Goal: Task Accomplishment & Management: Use online tool/utility

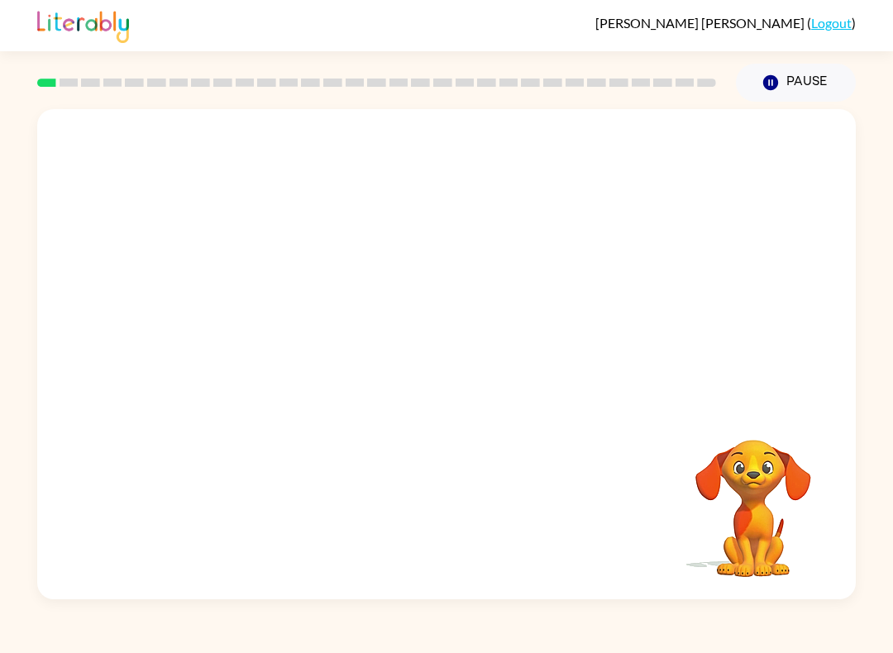
click at [409, 250] on video "Your browser must support playing .mp4 files to use Literably. Please try using…" at bounding box center [446, 257] width 819 height 296
click at [381, 268] on video "Your browser must support playing .mp4 files to use Literably. Please try using…" at bounding box center [446, 257] width 819 height 296
click at [380, 267] on video "Your browser must support playing .mp4 files to use Literably. Please try using…" at bounding box center [446, 257] width 819 height 296
click at [384, 265] on video "Your browser must support playing .mp4 files to use Literably. Please try using…" at bounding box center [446, 257] width 819 height 296
click at [416, 267] on video "Your browser must support playing .mp4 files to use Literably. Please try using…" at bounding box center [446, 257] width 819 height 296
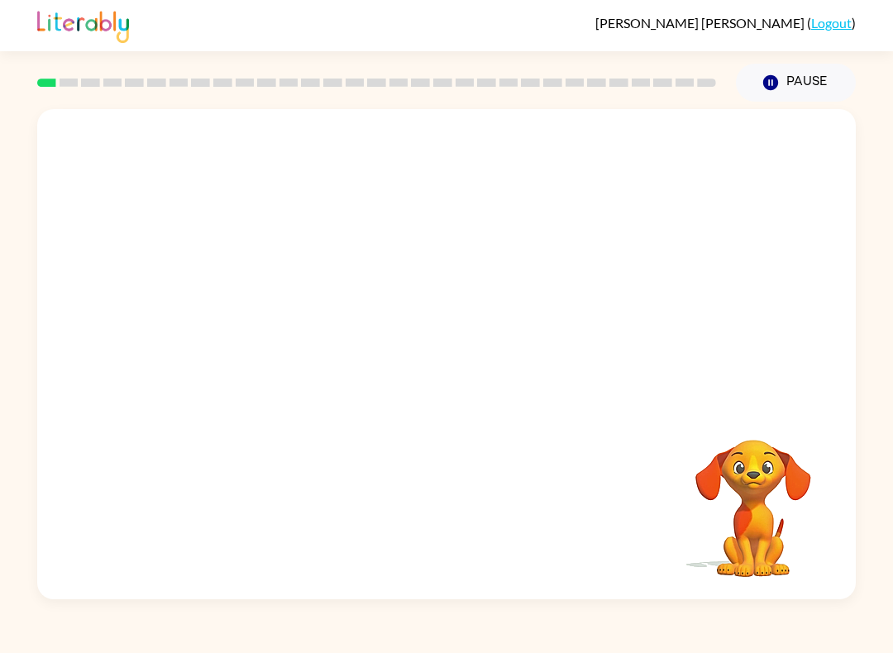
click at [456, 303] on video "Your browser must support playing .mp4 files to use Literably. Please try using…" at bounding box center [446, 257] width 819 height 296
click at [396, 287] on video "Your browser must support playing .mp4 files to use Literably. Please try using…" at bounding box center [446, 257] width 819 height 296
click at [379, 327] on video "Your browser must support playing .mp4 files to use Literably. Please try using…" at bounding box center [446, 257] width 819 height 296
click at [468, 297] on video "Your browser must support playing .mp4 files to use Literably. Please try using…" at bounding box center [446, 257] width 819 height 296
click at [433, 324] on div at bounding box center [446, 354] width 819 height 490
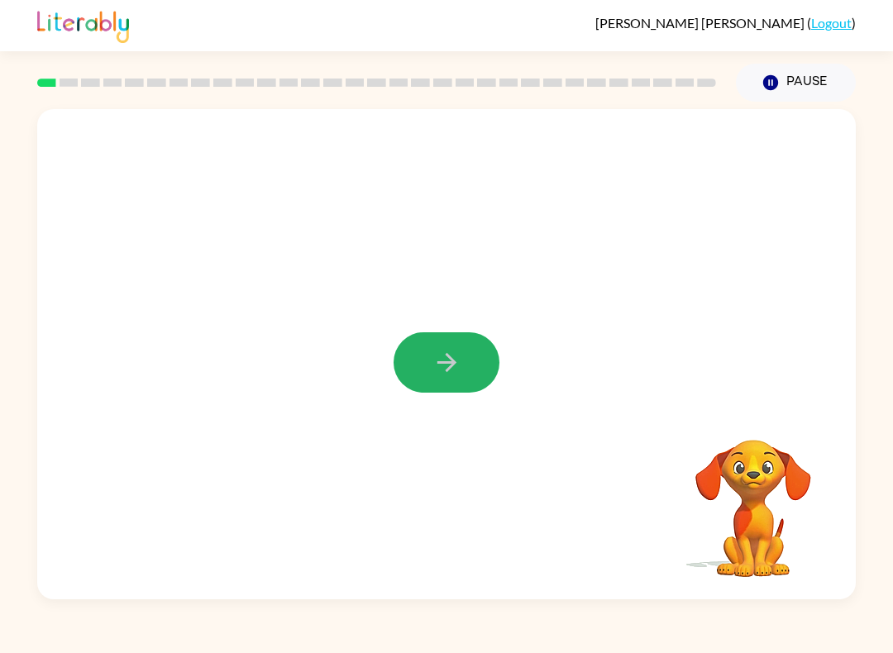
click at [425, 371] on button "button" at bounding box center [447, 362] width 106 height 60
click at [472, 346] on div at bounding box center [446, 257] width 819 height 296
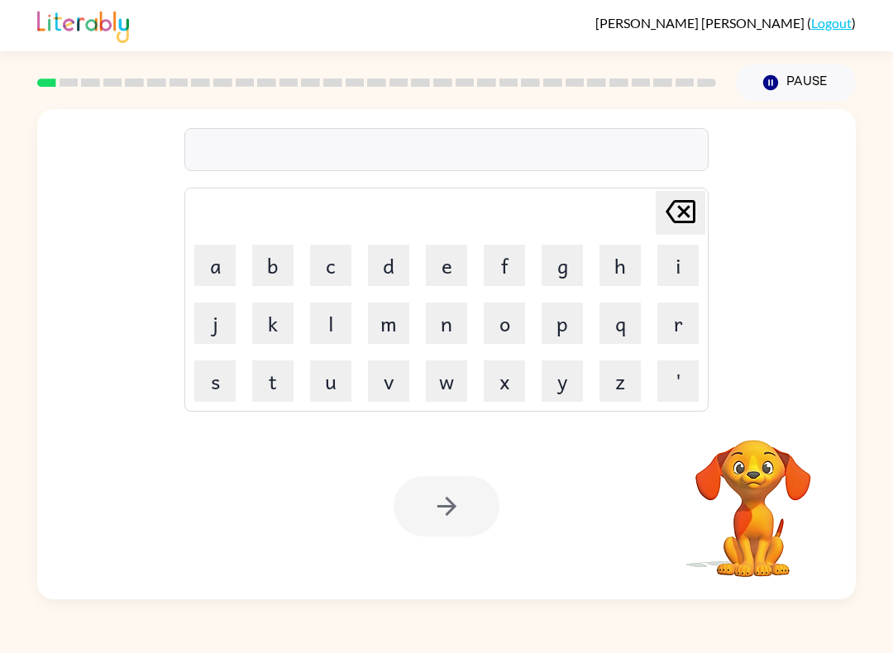
click at [400, 263] on button "d" at bounding box center [388, 265] width 41 height 41
click at [704, 208] on button "[PERSON_NAME] last character input" at bounding box center [681, 213] width 50 height 44
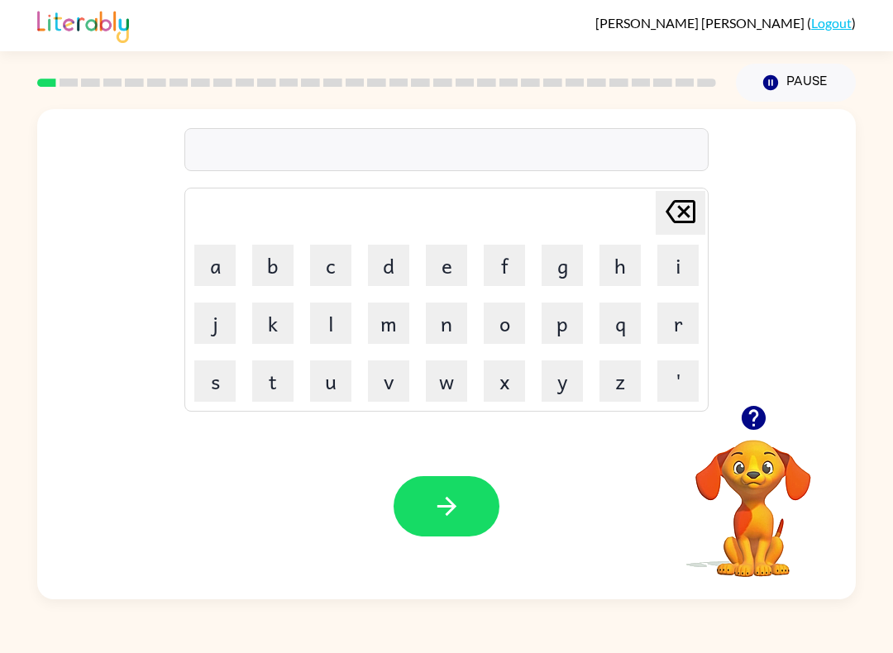
click at [563, 317] on button "p" at bounding box center [562, 323] width 41 height 41
click at [229, 270] on button "a" at bounding box center [214, 265] width 41 height 41
click at [386, 266] on button "d" at bounding box center [388, 265] width 41 height 41
click at [471, 520] on button "button" at bounding box center [447, 506] width 106 height 60
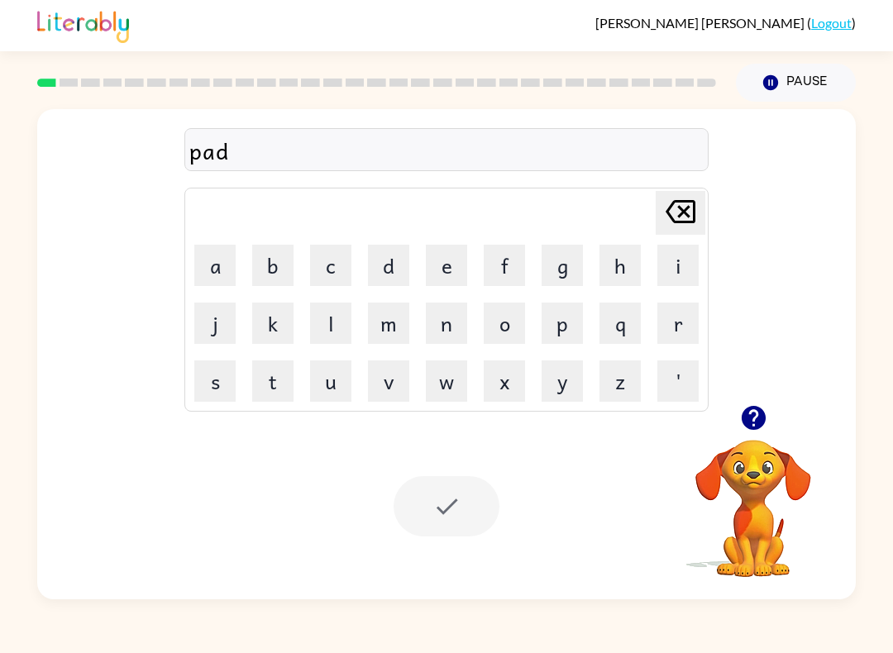
click at [468, 514] on div at bounding box center [447, 506] width 106 height 60
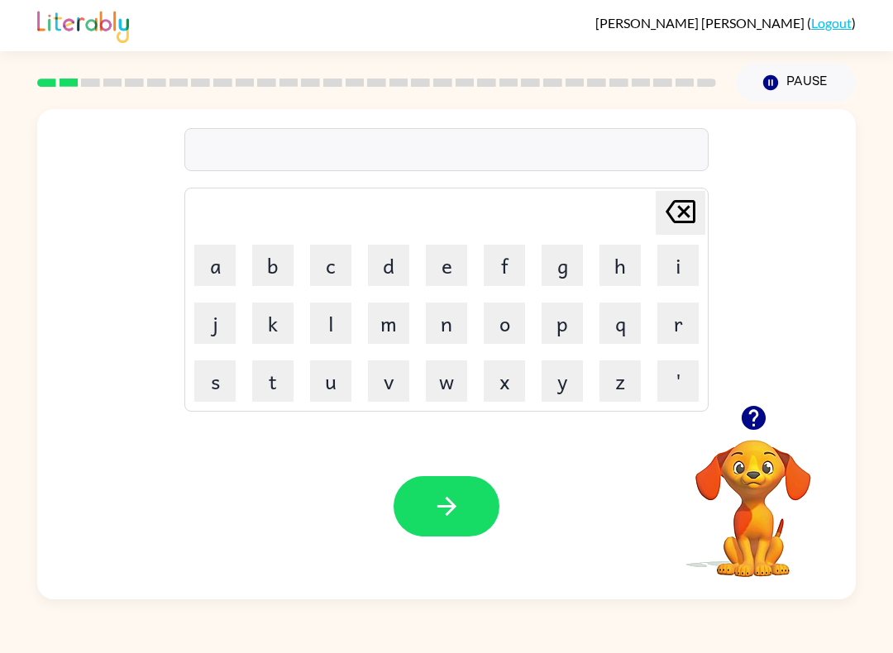
click at [577, 309] on button "p" at bounding box center [562, 323] width 41 height 41
click at [208, 251] on button "a" at bounding box center [214, 265] width 41 height 41
click at [452, 375] on button "w" at bounding box center [446, 381] width 41 height 41
click at [436, 507] on icon "button" at bounding box center [447, 506] width 29 height 29
click at [456, 317] on button "n" at bounding box center [446, 323] width 41 height 41
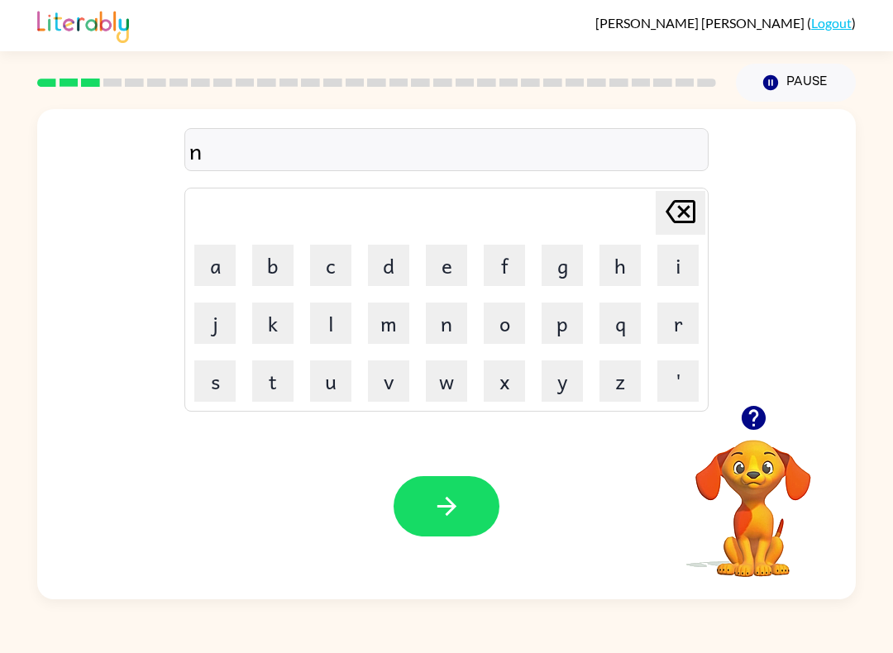
click at [504, 321] on button "o" at bounding box center [504, 323] width 41 height 41
click at [681, 316] on button "r" at bounding box center [677, 323] width 41 height 41
click at [267, 375] on button "t" at bounding box center [272, 381] width 41 height 41
click at [619, 251] on button "h" at bounding box center [620, 265] width 41 height 41
click at [442, 495] on icon "button" at bounding box center [447, 506] width 29 height 29
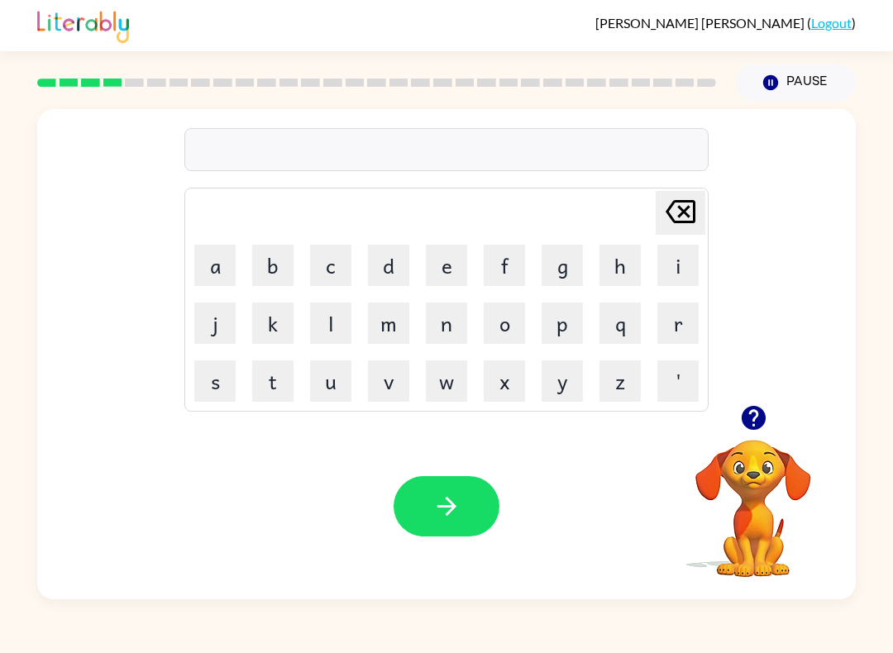
click at [671, 254] on button "i" at bounding box center [677, 265] width 41 height 41
click at [389, 311] on button "m" at bounding box center [388, 323] width 41 height 41
click at [698, 210] on icon "[PERSON_NAME] last character input" at bounding box center [681, 212] width 40 height 40
click at [697, 210] on icon "[PERSON_NAME] last character input" at bounding box center [681, 212] width 40 height 40
click at [686, 220] on icon "[PERSON_NAME] last character input" at bounding box center [681, 212] width 40 height 40
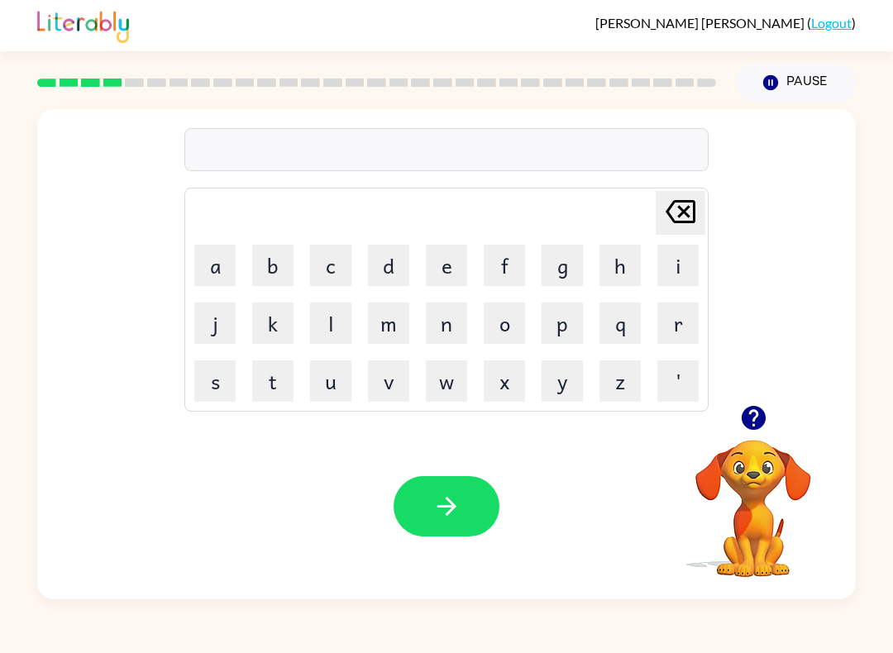
click at [221, 383] on button "s" at bounding box center [214, 381] width 41 height 41
click at [454, 380] on button "w" at bounding box center [446, 381] width 41 height 41
click at [677, 249] on button "i" at bounding box center [677, 265] width 41 height 41
click at [386, 314] on button "m" at bounding box center [388, 323] width 41 height 41
click at [454, 509] on icon "button" at bounding box center [446, 506] width 19 height 19
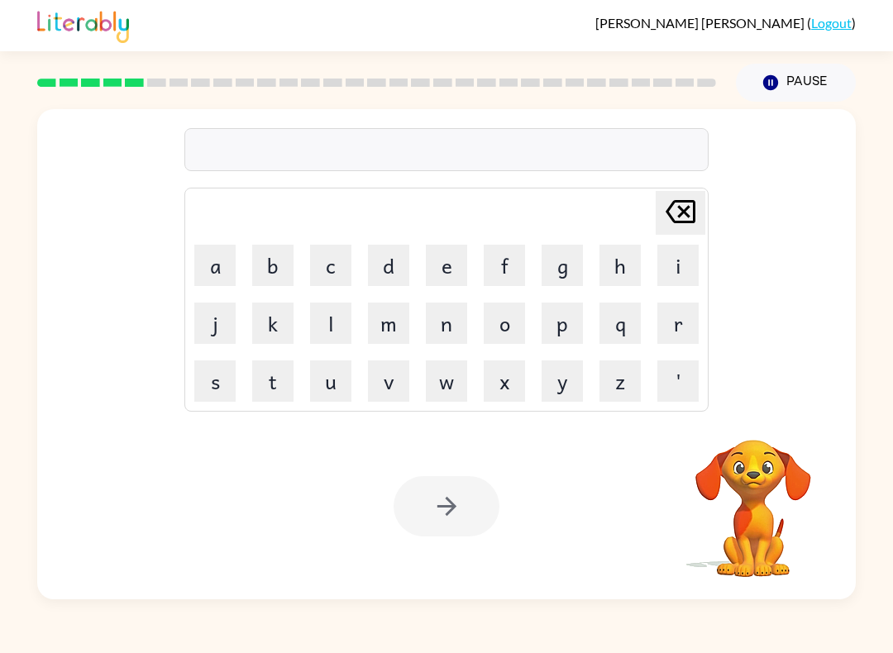
click at [220, 374] on button "s" at bounding box center [214, 381] width 41 height 41
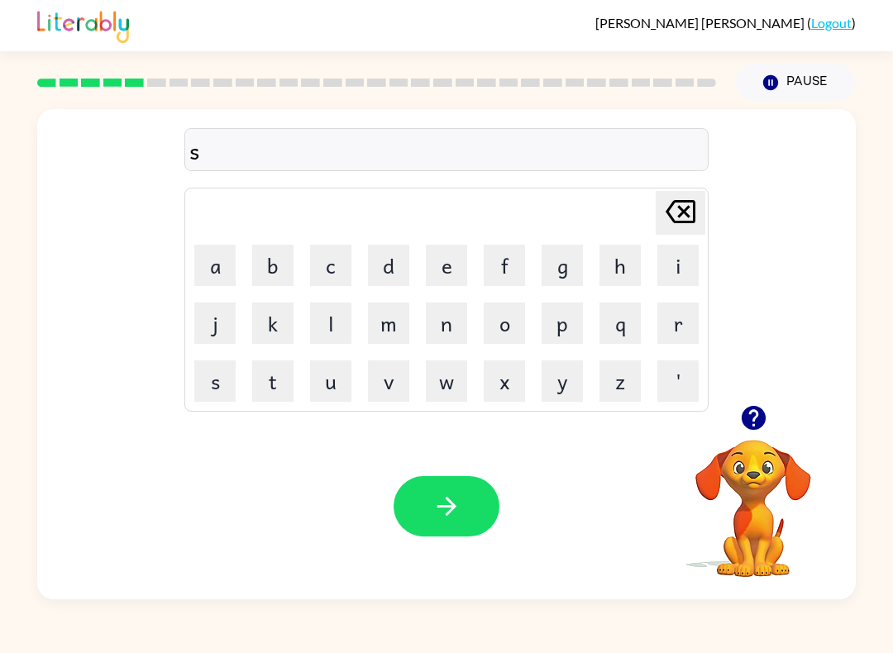
click at [809, 406] on div at bounding box center [753, 418] width 165 height 42
click at [324, 250] on button "c" at bounding box center [330, 265] width 41 height 41
click at [503, 323] on button "o" at bounding box center [504, 323] width 41 height 41
click at [671, 394] on button "'" at bounding box center [677, 381] width 41 height 41
click at [690, 204] on icon "[PERSON_NAME] last character input" at bounding box center [681, 212] width 40 height 40
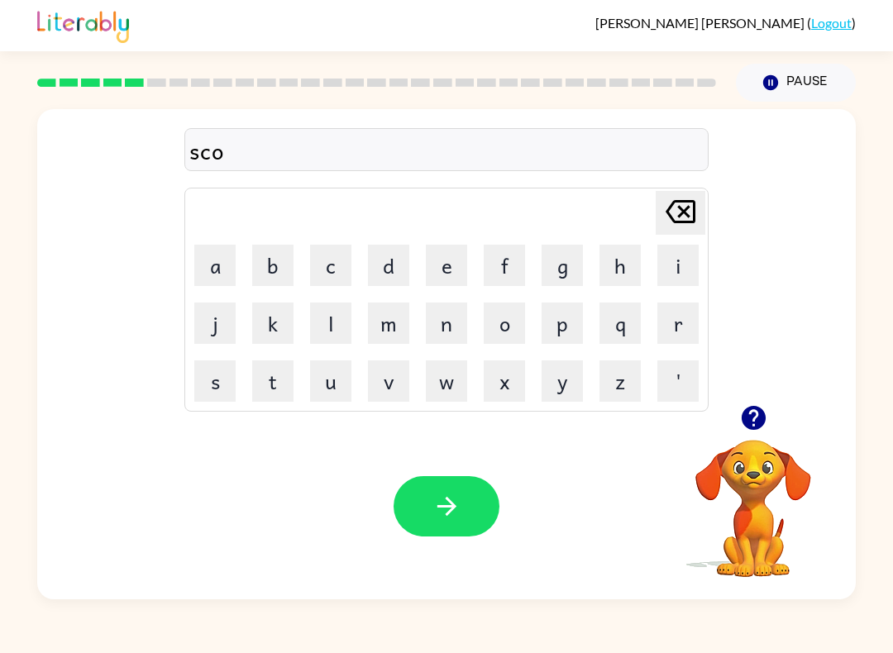
click at [330, 384] on button "u" at bounding box center [330, 381] width 41 height 41
click at [270, 379] on button "t" at bounding box center [272, 381] width 41 height 41
click at [468, 486] on button "button" at bounding box center [447, 506] width 106 height 60
click at [468, 486] on div at bounding box center [447, 506] width 106 height 60
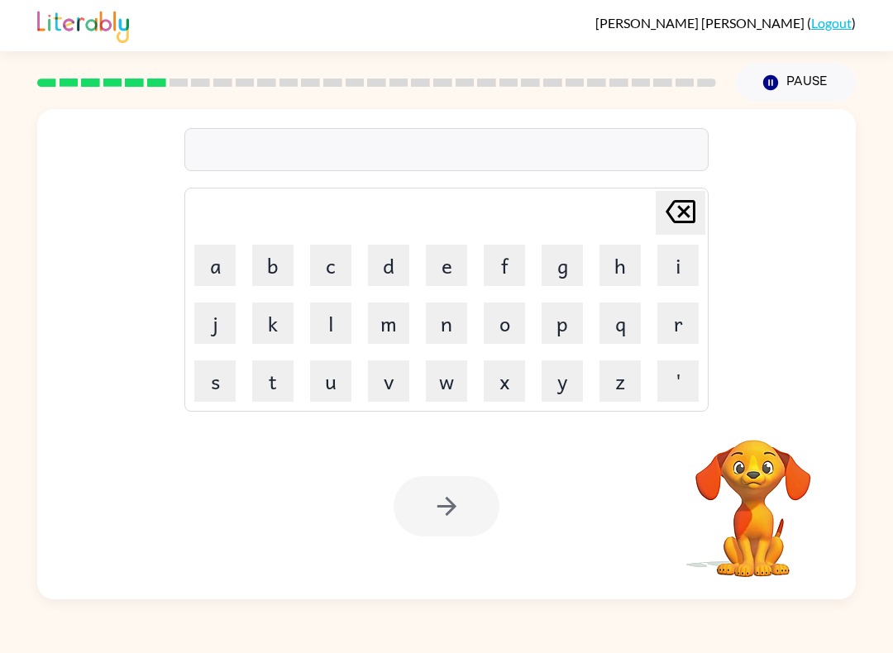
click at [214, 267] on button "a" at bounding box center [214, 265] width 41 height 41
click at [691, 256] on button "i" at bounding box center [677, 265] width 41 height 41
click at [392, 315] on button "m" at bounding box center [388, 323] width 41 height 41
click at [440, 506] on div at bounding box center [447, 506] width 106 height 60
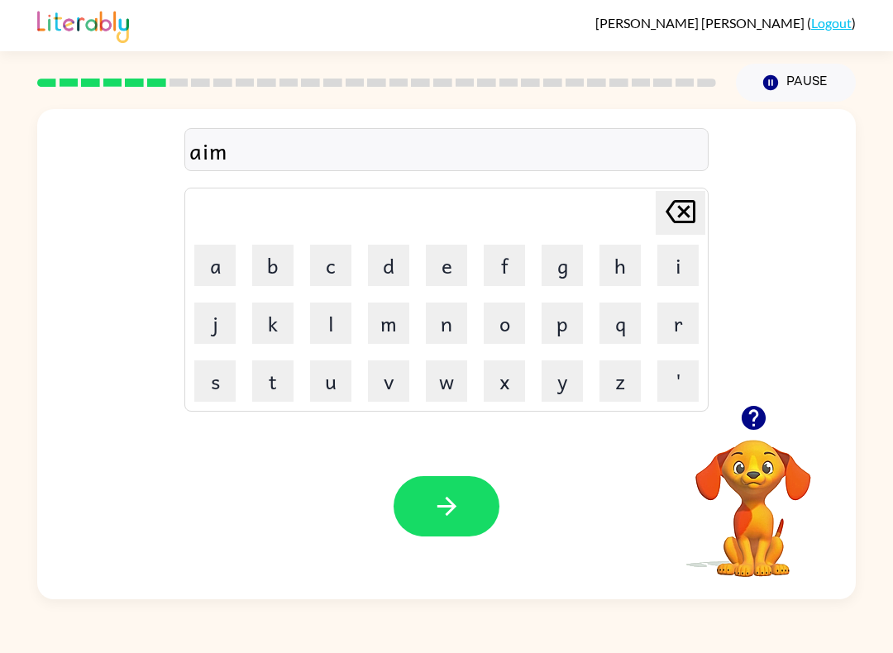
click at [451, 505] on icon "button" at bounding box center [447, 506] width 29 height 29
click at [452, 512] on div at bounding box center [447, 506] width 106 height 60
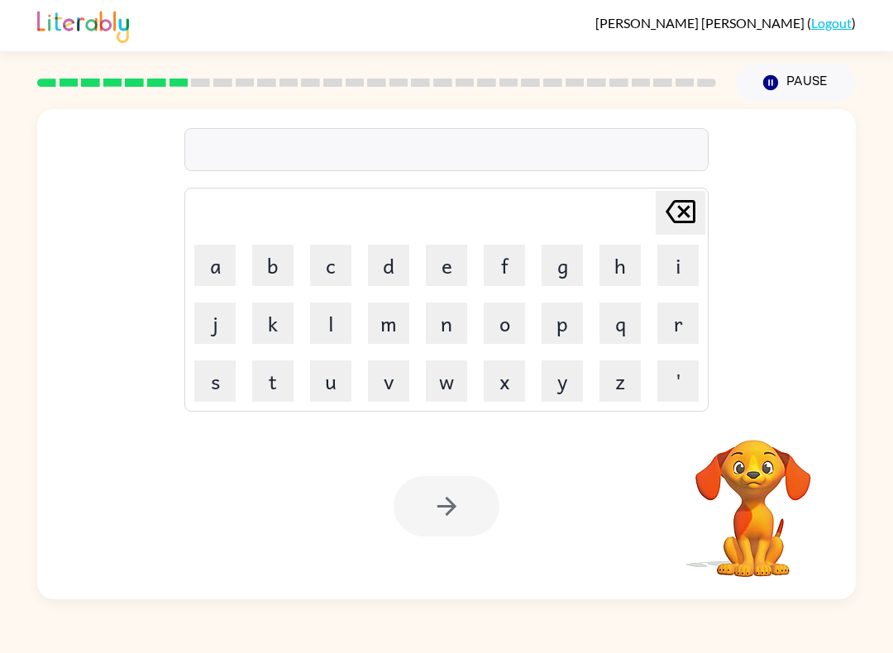
click at [215, 377] on button "s" at bounding box center [214, 381] width 41 height 41
click at [332, 273] on button "c" at bounding box center [330, 265] width 41 height 41
click at [666, 263] on button "i" at bounding box center [677, 265] width 41 height 41
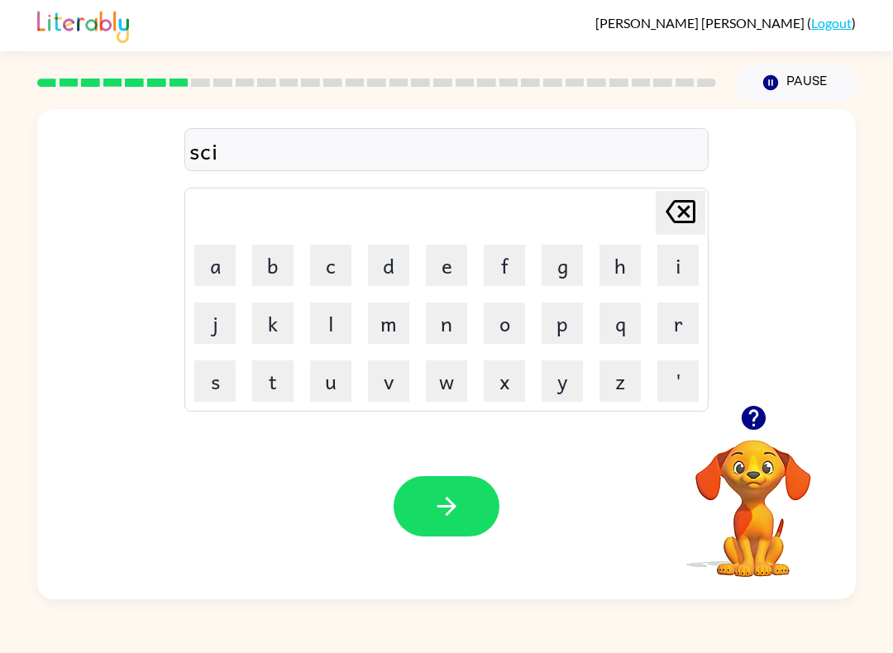
click at [260, 267] on button "b" at bounding box center [272, 265] width 41 height 41
click at [330, 321] on button "l" at bounding box center [330, 323] width 41 height 41
click at [461, 271] on button "e" at bounding box center [446, 265] width 41 height 41
click at [433, 479] on button "button" at bounding box center [447, 506] width 106 height 60
click at [571, 248] on button "g" at bounding box center [562, 265] width 41 height 41
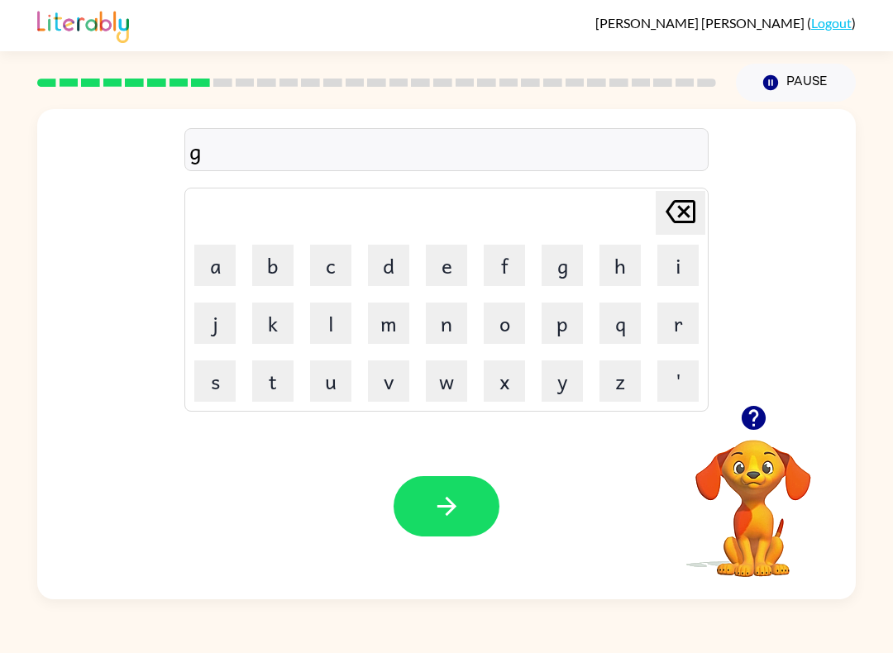
click at [686, 316] on button "r" at bounding box center [677, 323] width 41 height 41
click at [213, 259] on button "a" at bounding box center [214, 265] width 41 height 41
click at [514, 261] on button "f" at bounding box center [504, 265] width 41 height 41
click at [446, 523] on button "button" at bounding box center [447, 506] width 106 height 60
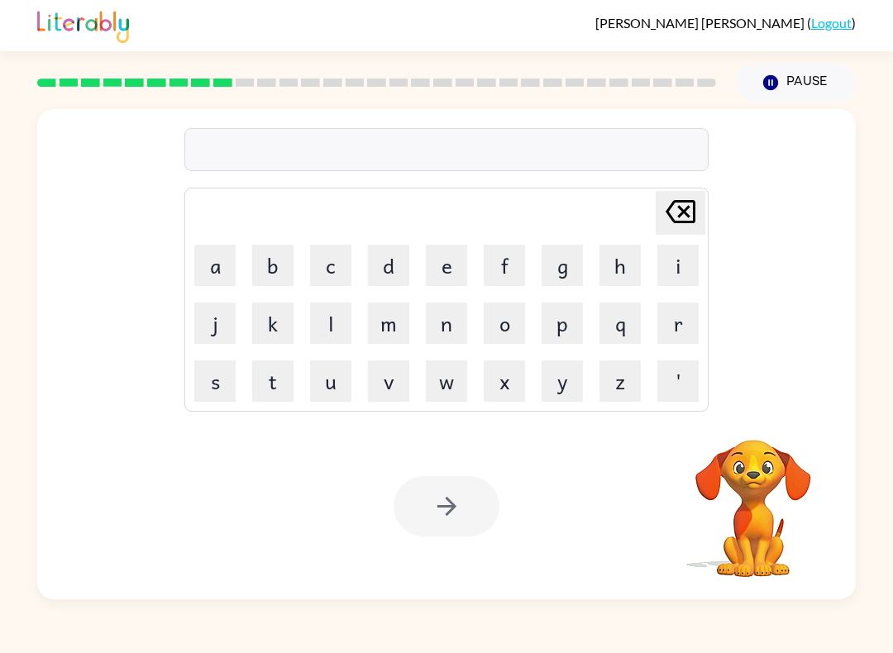
click at [551, 329] on button "p" at bounding box center [562, 323] width 41 height 41
click at [508, 313] on button "o" at bounding box center [504, 323] width 41 height 41
click at [675, 263] on button "i" at bounding box center [677, 265] width 41 height 41
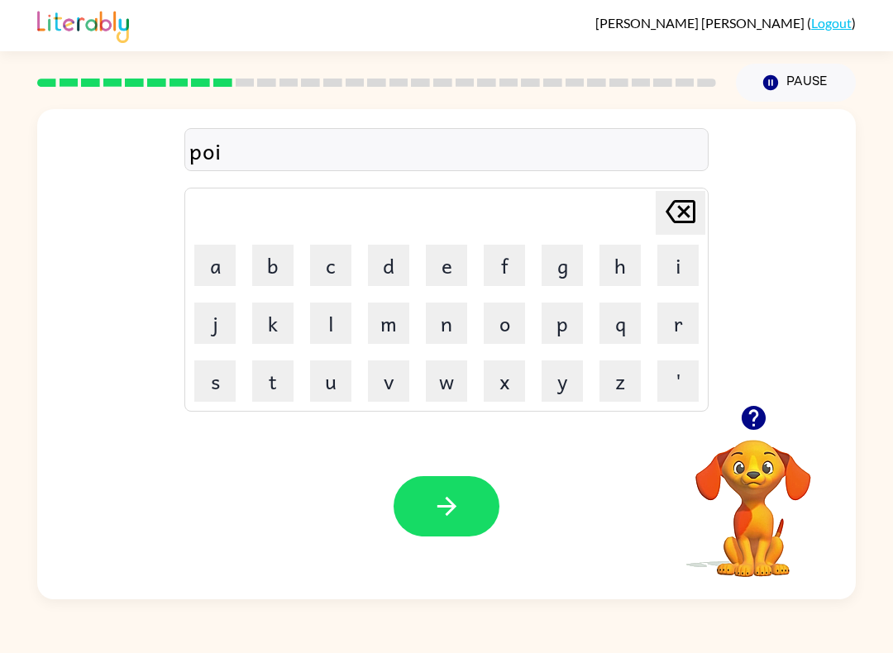
click at [458, 308] on button "n" at bounding box center [446, 323] width 41 height 41
click at [277, 380] on button "t" at bounding box center [272, 381] width 41 height 41
click at [211, 374] on button "s" at bounding box center [214, 381] width 41 height 41
click at [482, 490] on button "button" at bounding box center [447, 506] width 106 height 60
click at [477, 504] on button "button" at bounding box center [447, 506] width 106 height 60
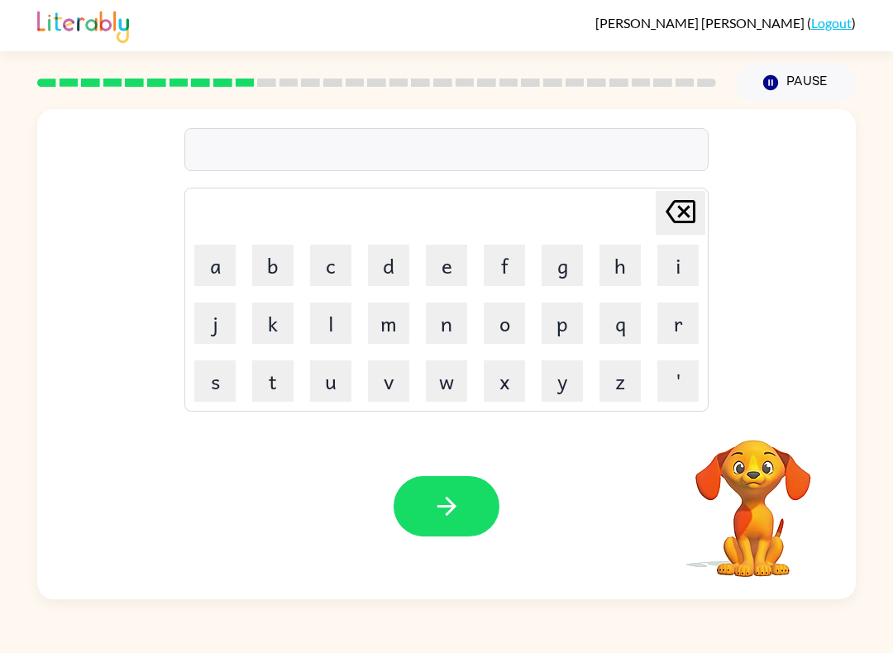
click at [408, 331] on button "m" at bounding box center [388, 323] width 41 height 41
click at [520, 305] on button "o" at bounding box center [504, 323] width 41 height 41
click at [375, 364] on button "v" at bounding box center [388, 381] width 41 height 41
click at [394, 364] on button "v" at bounding box center [388, 381] width 41 height 41
click at [456, 343] on button "n" at bounding box center [446, 323] width 41 height 41
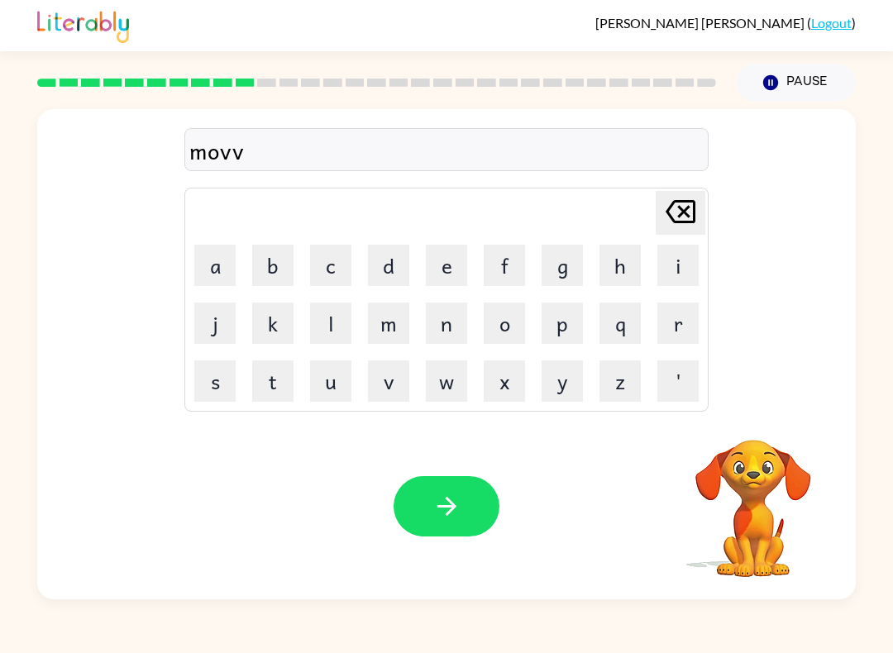
click at [440, 318] on button "n" at bounding box center [446, 323] width 41 height 41
click at [446, 342] on button "n" at bounding box center [446, 323] width 41 height 41
click at [699, 203] on icon "[PERSON_NAME] last character input" at bounding box center [681, 212] width 40 height 40
click at [698, 203] on icon "[PERSON_NAME] last character input" at bounding box center [681, 212] width 40 height 40
click at [681, 202] on icon at bounding box center [681, 211] width 30 height 23
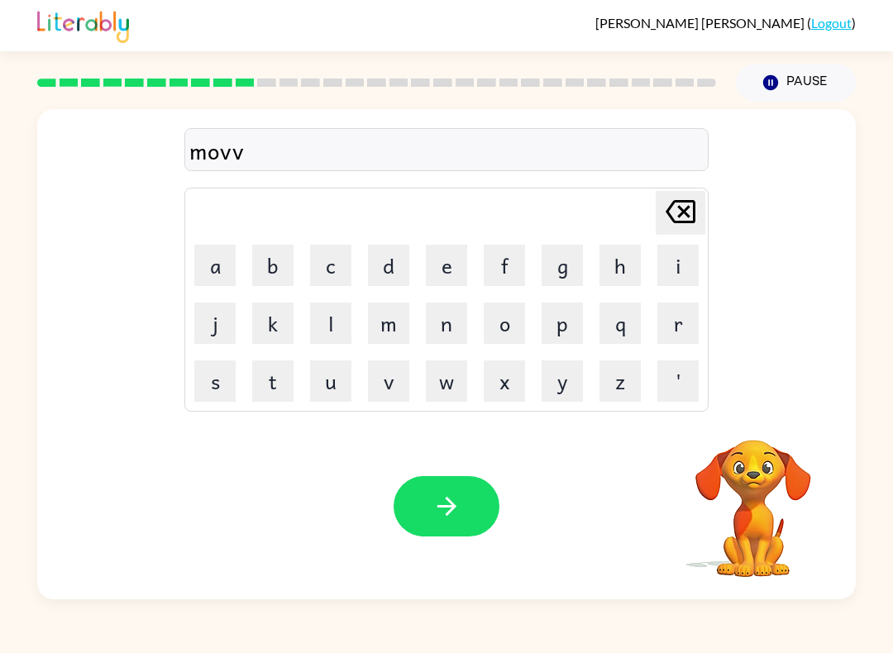
click at [681, 202] on icon at bounding box center [681, 211] width 30 height 23
click at [667, 213] on icon at bounding box center [681, 211] width 30 height 23
click at [667, 213] on icon "[PERSON_NAME] last character input" at bounding box center [681, 212] width 40 height 40
click at [673, 256] on button "i" at bounding box center [677, 265] width 41 height 41
click at [679, 184] on div "mi Delete Delete last character input a b c d e f g h i j k l m n o p q r s t u…" at bounding box center [446, 257] width 524 height 308
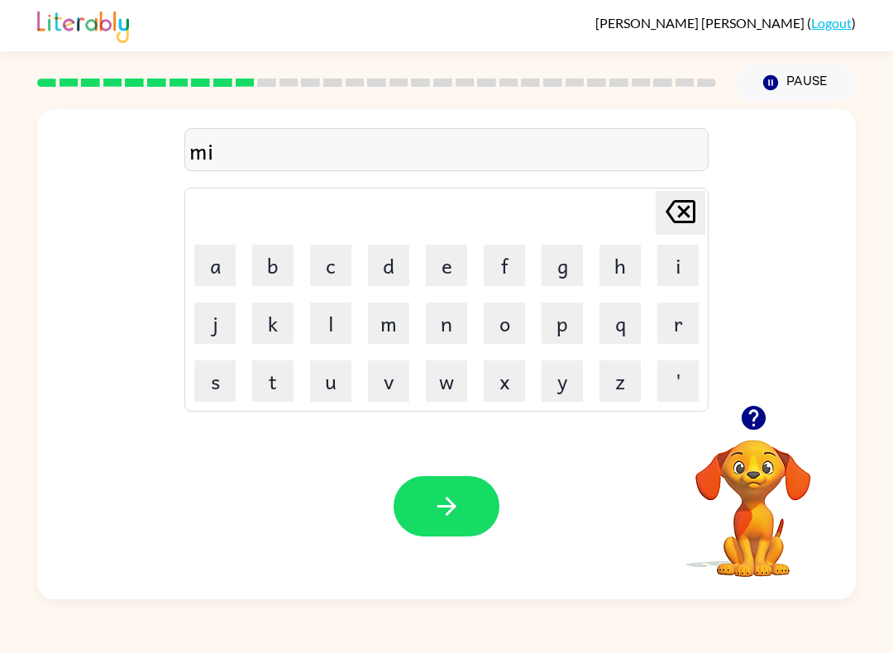
click at [691, 200] on icon "[PERSON_NAME] last character input" at bounding box center [681, 212] width 40 height 40
click at [690, 200] on icon "[PERSON_NAME] last character input" at bounding box center [681, 212] width 40 height 40
click at [686, 216] on icon "[PERSON_NAME] last character input" at bounding box center [681, 212] width 40 height 40
click at [685, 216] on icon "[PERSON_NAME] last character input" at bounding box center [681, 212] width 40 height 40
click at [640, 232] on td "[PERSON_NAME] last character input" at bounding box center [446, 212] width 519 height 45
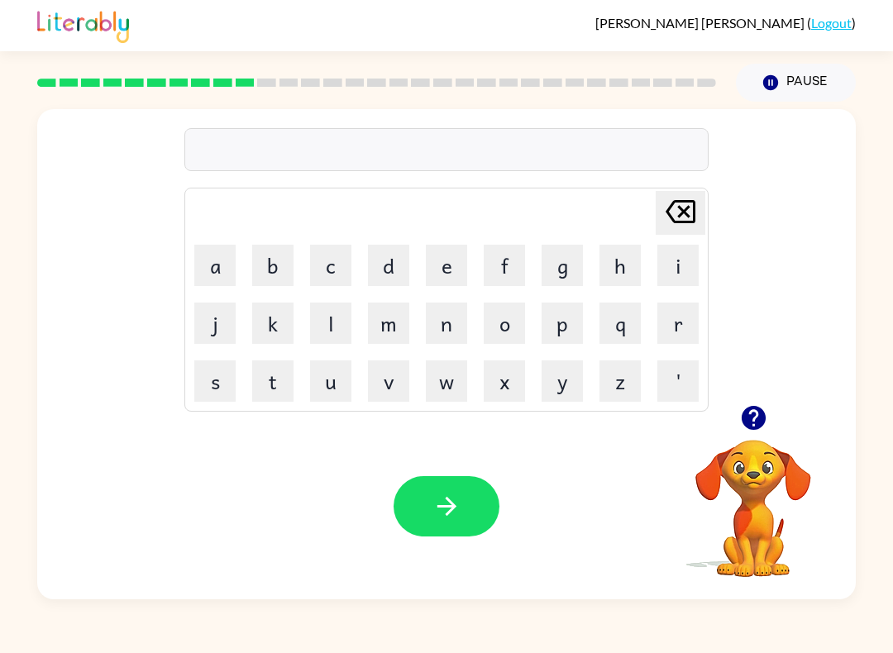
click at [649, 222] on td "[PERSON_NAME] last character input" at bounding box center [446, 212] width 519 height 45
click at [660, 224] on button "[PERSON_NAME] last character input" at bounding box center [681, 213] width 50 height 44
click at [659, 224] on button "[PERSON_NAME] last character input" at bounding box center [681, 213] width 50 height 44
